Goal: Task Accomplishment & Management: Complete application form

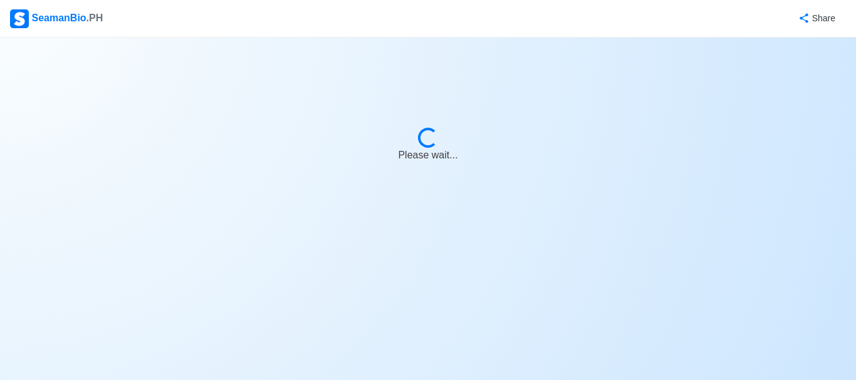
select select "2nd Officer"
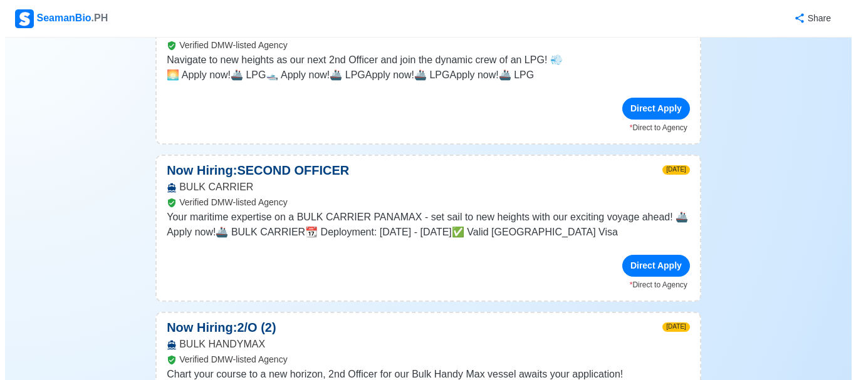
scroll to position [1448, 0]
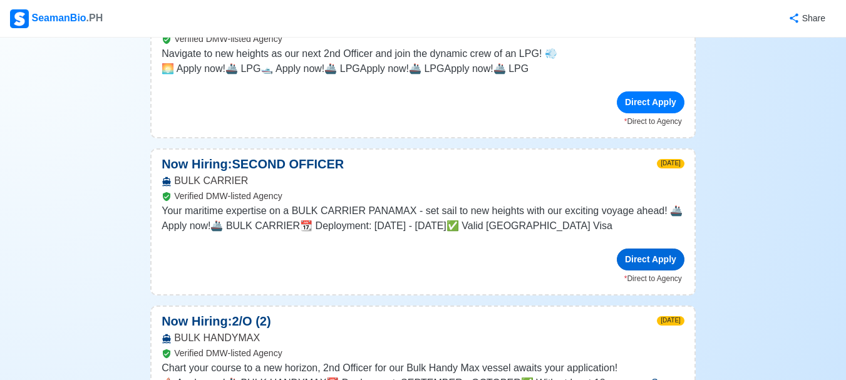
click at [666, 249] on div "Direct Apply" at bounding box center [651, 260] width 68 height 22
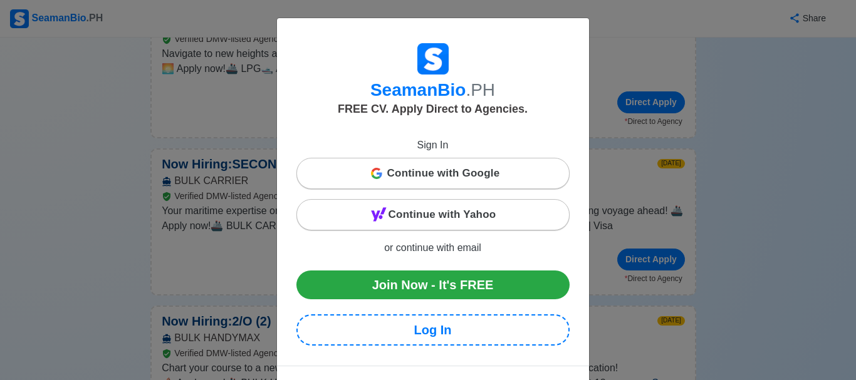
click at [450, 170] on span "Continue with Google" at bounding box center [443, 173] width 113 height 25
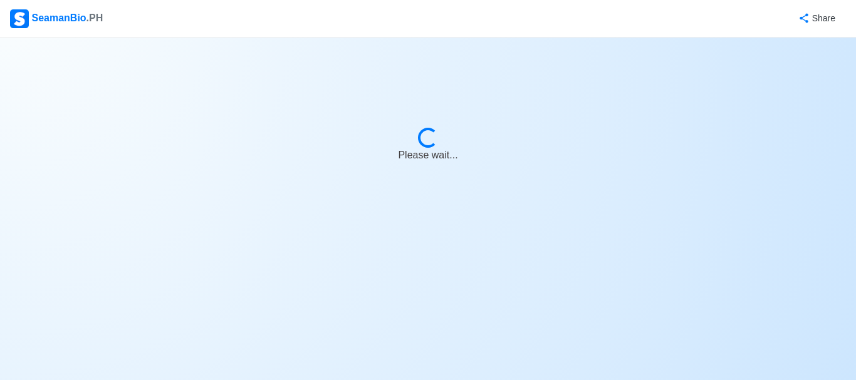
select select "2nd Officer"
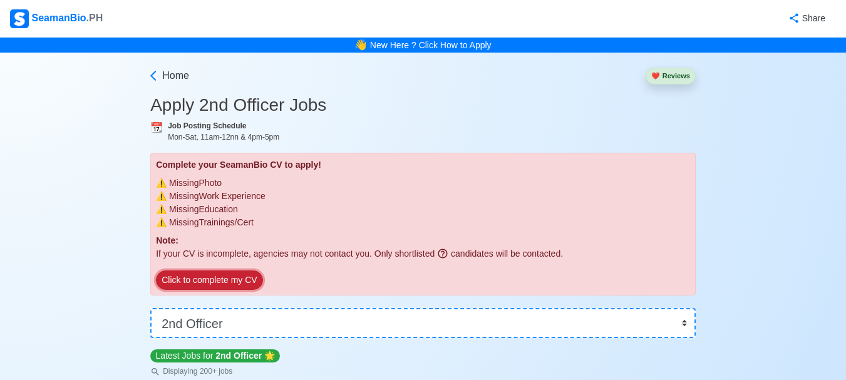
click at [204, 282] on button "Click to complete my CV" at bounding box center [209, 280] width 106 height 19
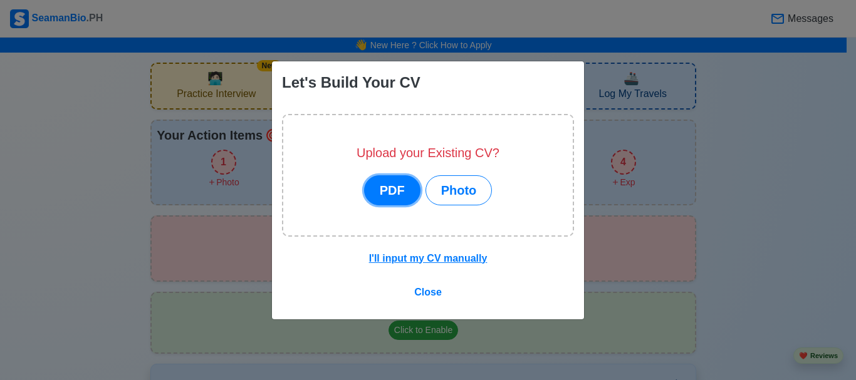
click at [401, 197] on button "PDF" at bounding box center [392, 190] width 56 height 30
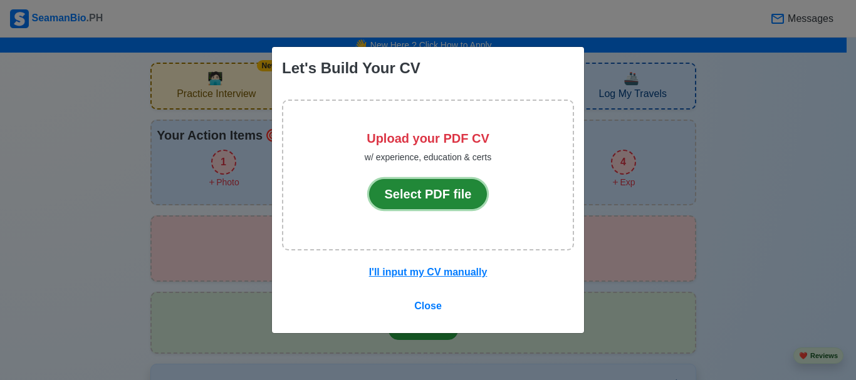
click at [401, 197] on button "Select PDF file" at bounding box center [428, 194] width 118 height 30
drag, startPoint x: 428, startPoint y: 202, endPoint x: 369, endPoint y: 156, distance: 74.9
click at [369, 156] on div "Upload your PDF CV w/ experience, education & certs Select PDF file" at bounding box center [428, 182] width 127 height 103
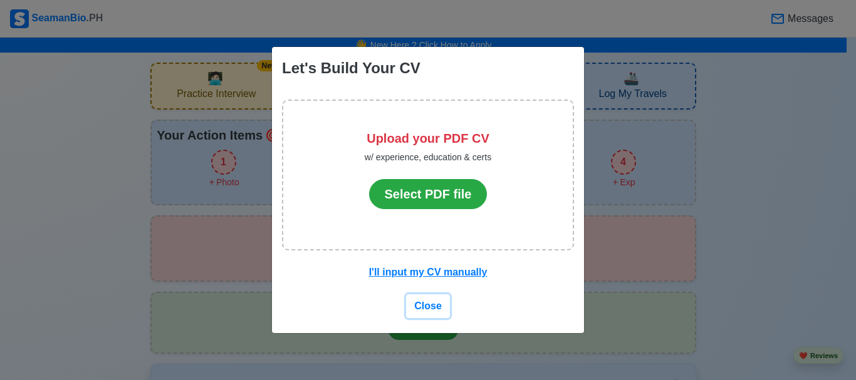
click at [423, 306] on span "Close" at bounding box center [428, 306] width 28 height 11
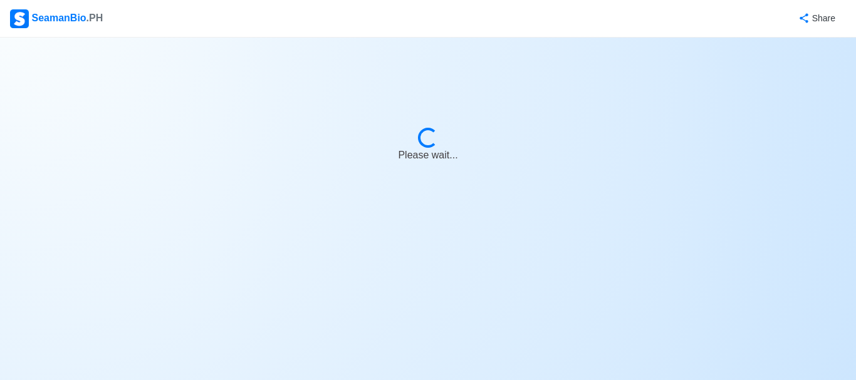
select select "2nd Officer"
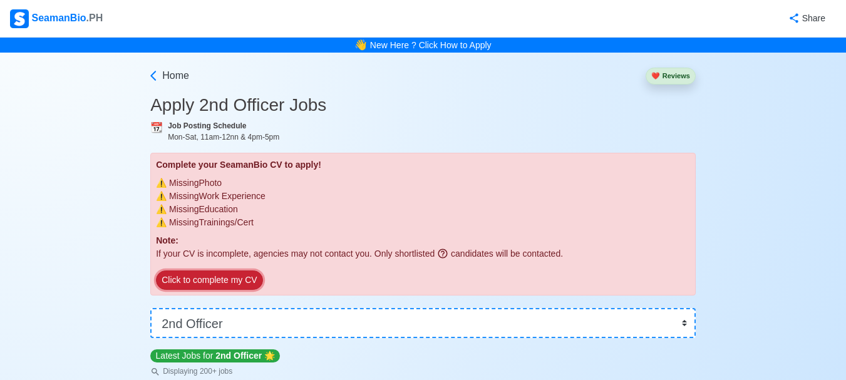
click at [202, 282] on button "Click to complete my CV" at bounding box center [209, 280] width 106 height 19
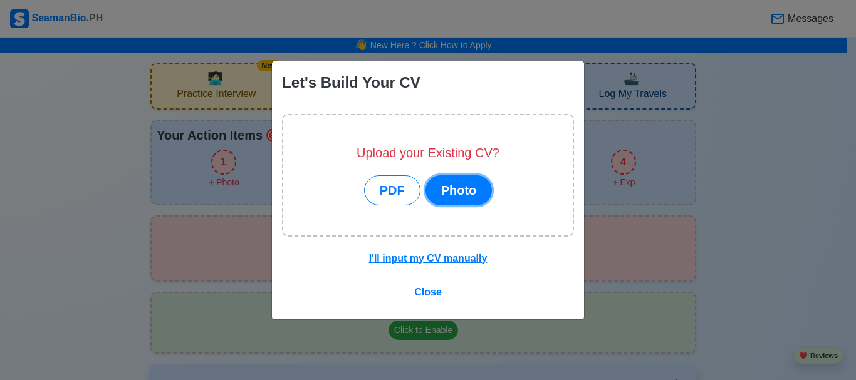
click at [463, 186] on button "Photo" at bounding box center [458, 190] width 67 height 30
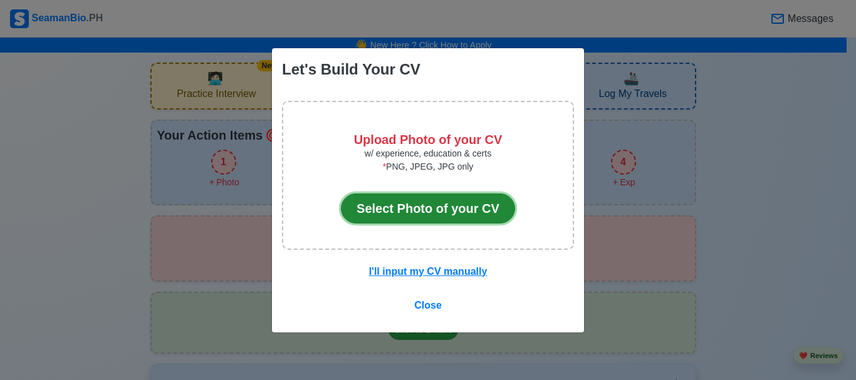
click at [445, 212] on button "Select Photo of your CV" at bounding box center [428, 209] width 174 height 30
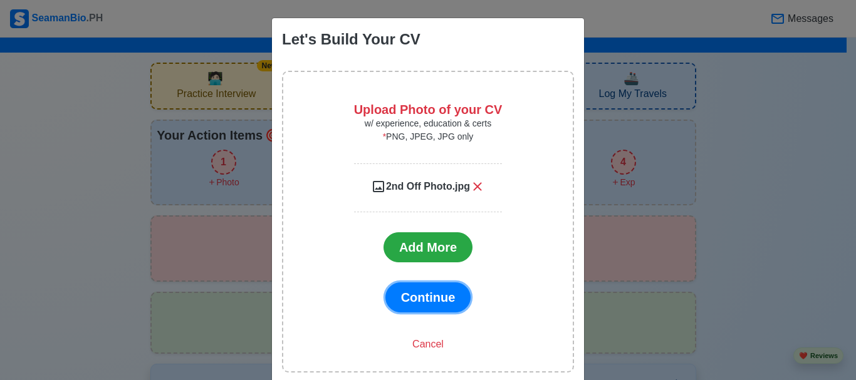
click at [406, 293] on span "Continue" at bounding box center [428, 298] width 54 height 14
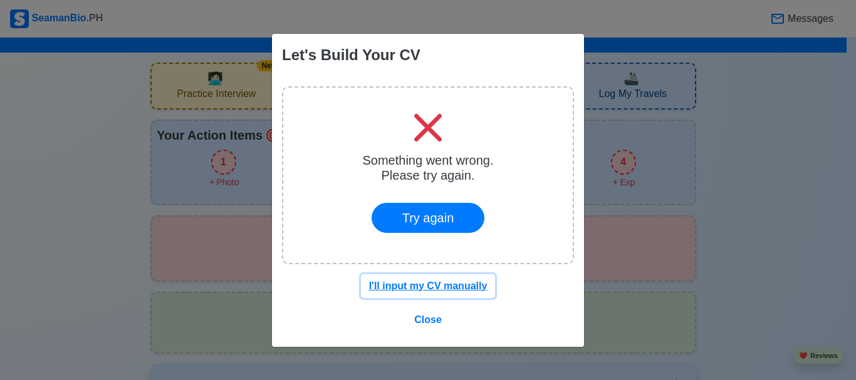
click at [414, 287] on u "I'll input my CV manually" at bounding box center [428, 286] width 118 height 11
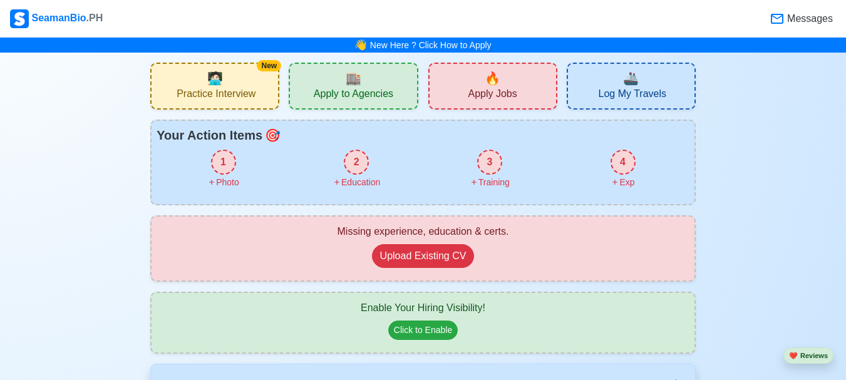
click at [222, 168] on div "1" at bounding box center [223, 162] width 25 height 25
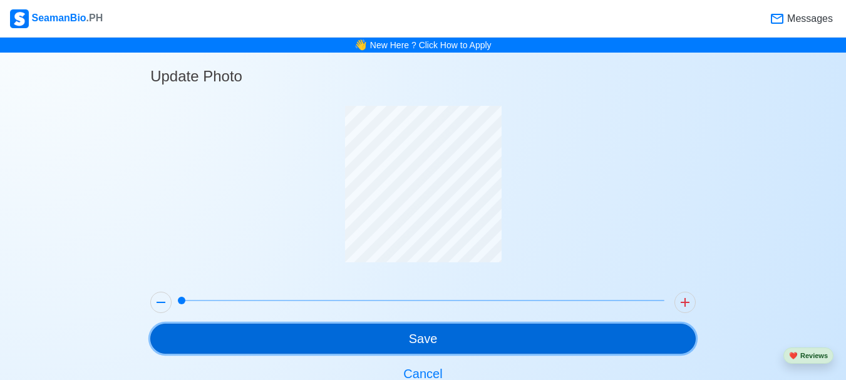
click at [311, 334] on button "Save" at bounding box center [423, 339] width 546 height 30
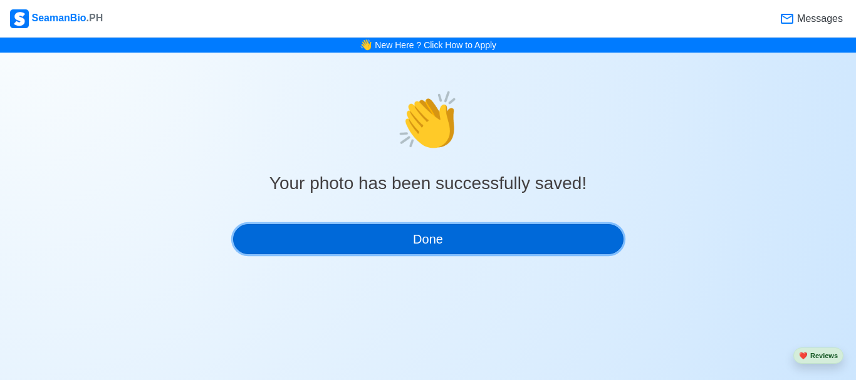
click at [371, 232] on button "Done" at bounding box center [428, 239] width 390 height 30
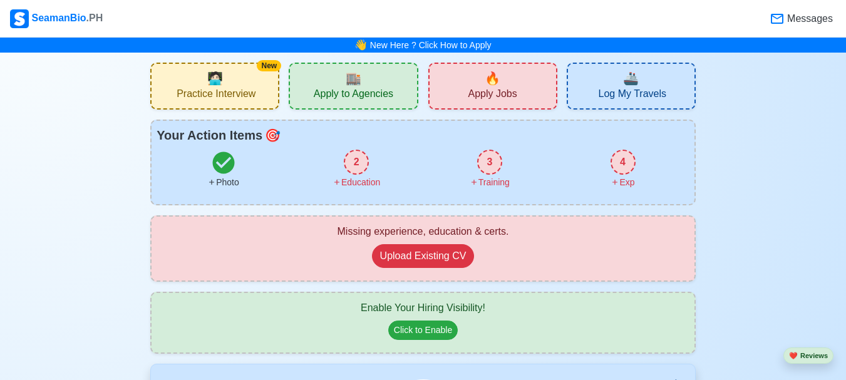
click at [356, 164] on div "2" at bounding box center [356, 162] width 25 height 25
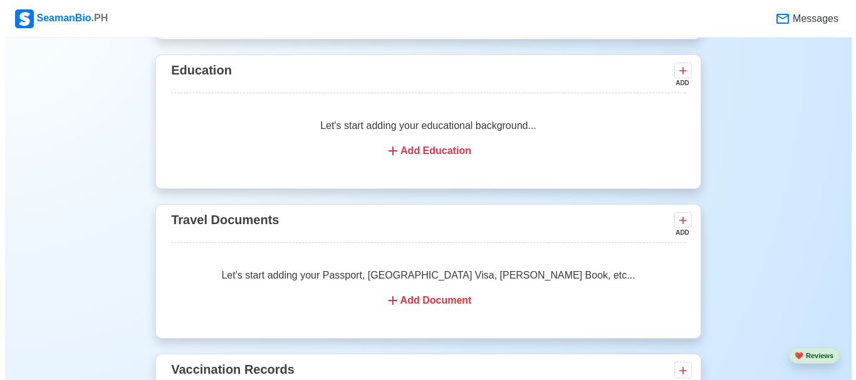
scroll to position [878, 0]
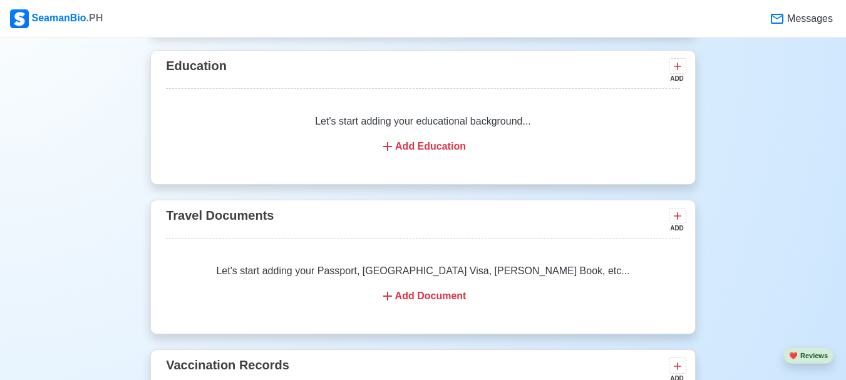
click at [389, 151] on icon at bounding box center [387, 146] width 9 height 9
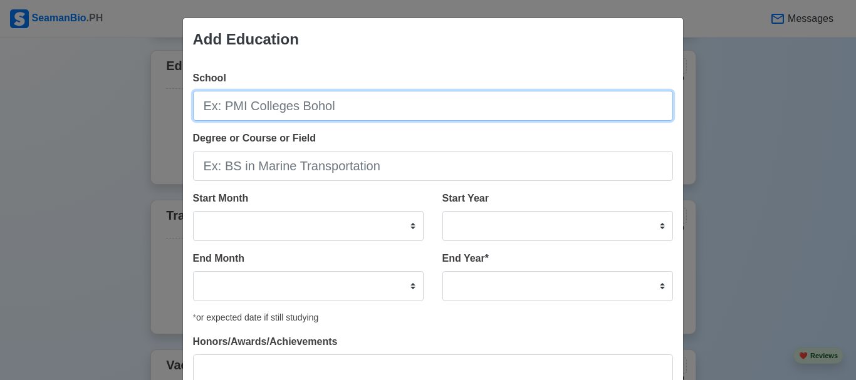
click at [349, 105] on input "School" at bounding box center [433, 106] width 480 height 30
click at [220, 108] on input "School" at bounding box center [433, 106] width 480 height 30
click at [216, 105] on input "School" at bounding box center [433, 106] width 480 height 30
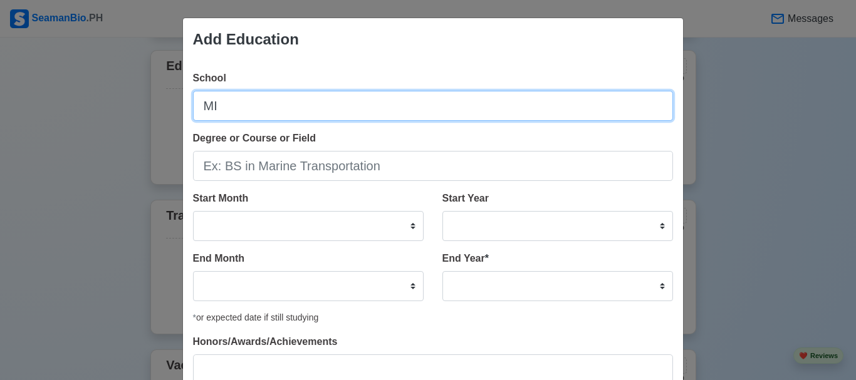
type input "M"
type input "PMI [GEOGRAPHIC_DATA]"
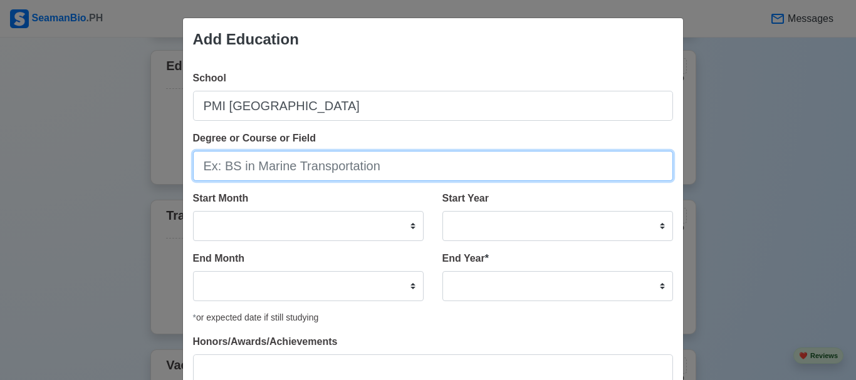
click at [214, 168] on input "Degree or Course or Field" at bounding box center [433, 166] width 480 height 30
drag, startPoint x: 406, startPoint y: 168, endPoint x: 345, endPoint y: 168, distance: 60.8
click at [345, 168] on input "Degree or Course or Field" at bounding box center [433, 166] width 480 height 30
drag, startPoint x: 377, startPoint y: 175, endPoint x: 358, endPoint y: 165, distance: 21.3
click at [358, 165] on input "Degree or Course or Field" at bounding box center [433, 166] width 480 height 30
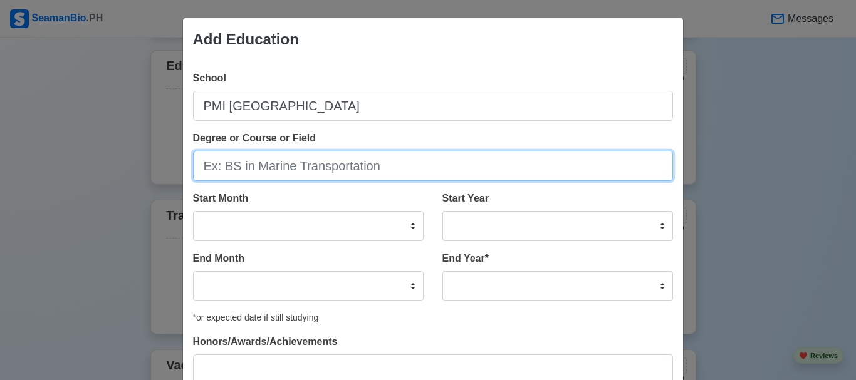
click at [217, 165] on input "Degree or Course or Field" at bounding box center [433, 166] width 480 height 30
type input "BS in Marine Transportation"
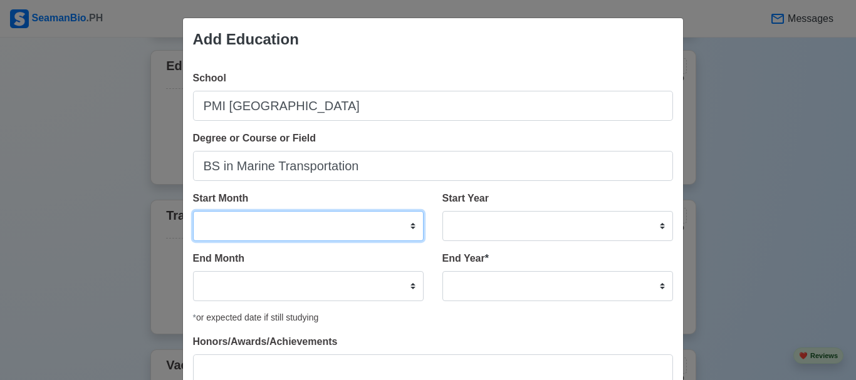
click at [407, 227] on select "January February March April May June July August September October November De…" at bounding box center [308, 226] width 230 height 30
click at [479, 127] on div "School PMI [GEOGRAPHIC_DATA] Degree or Course or Field BS in Marine Transportat…" at bounding box center [433, 233] width 500 height 344
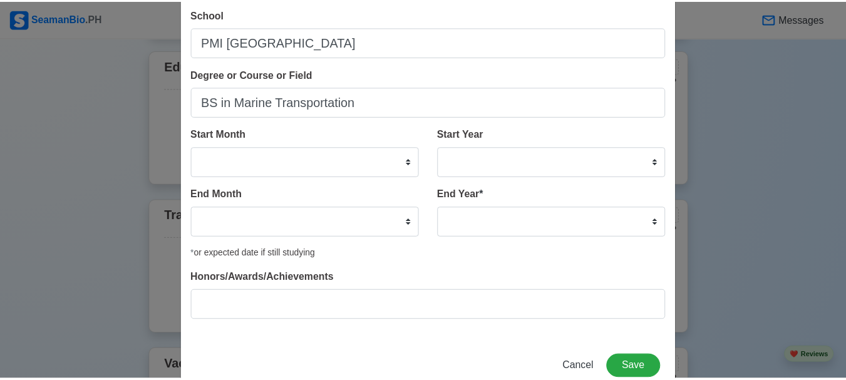
scroll to position [66, 0]
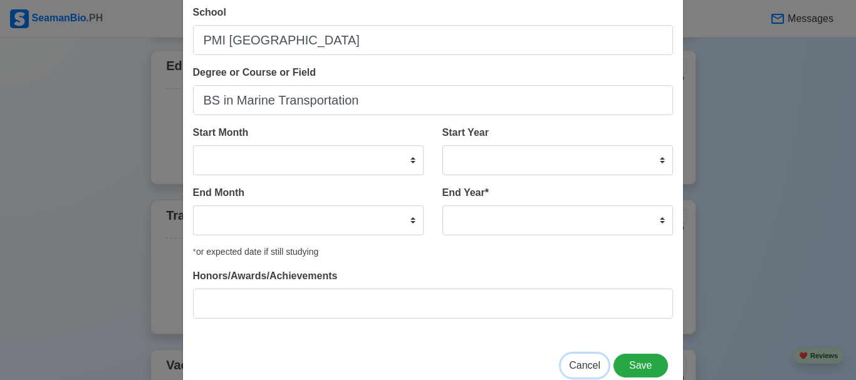
click at [574, 368] on span "Cancel" at bounding box center [584, 365] width 31 height 11
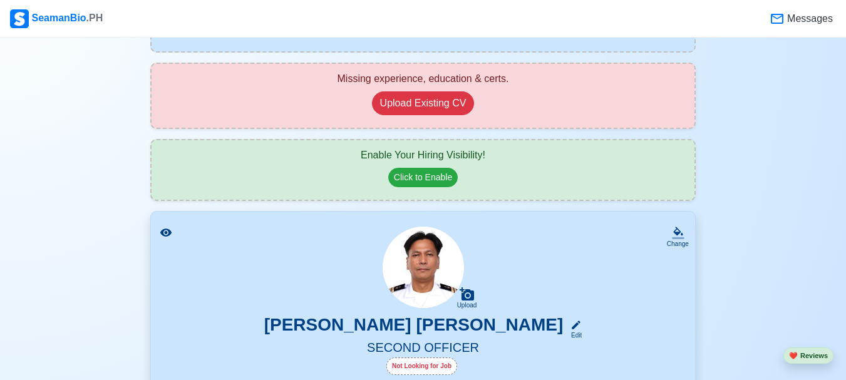
scroll to position [114, 0]
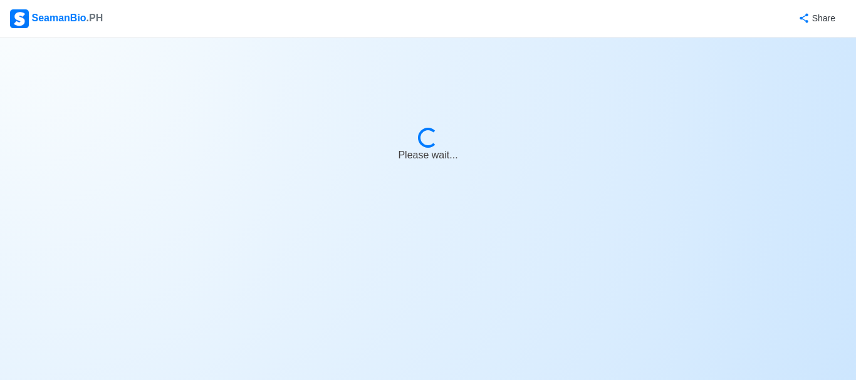
select select "2nd Officer"
